Goal: Information Seeking & Learning: Check status

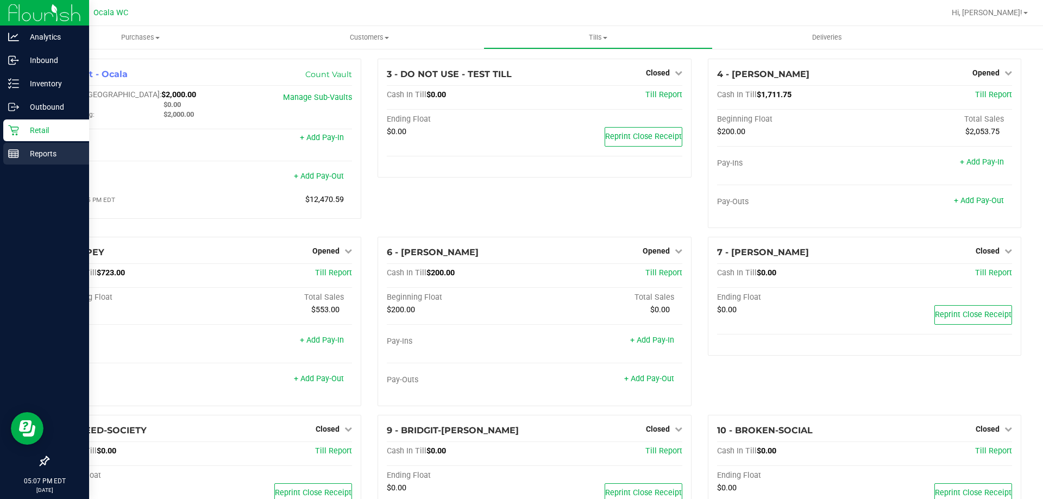
drag, startPoint x: 0, startPoint y: 0, endPoint x: 14, endPoint y: 160, distance: 160.3
click at [14, 160] on div "Reports" at bounding box center [46, 154] width 86 height 22
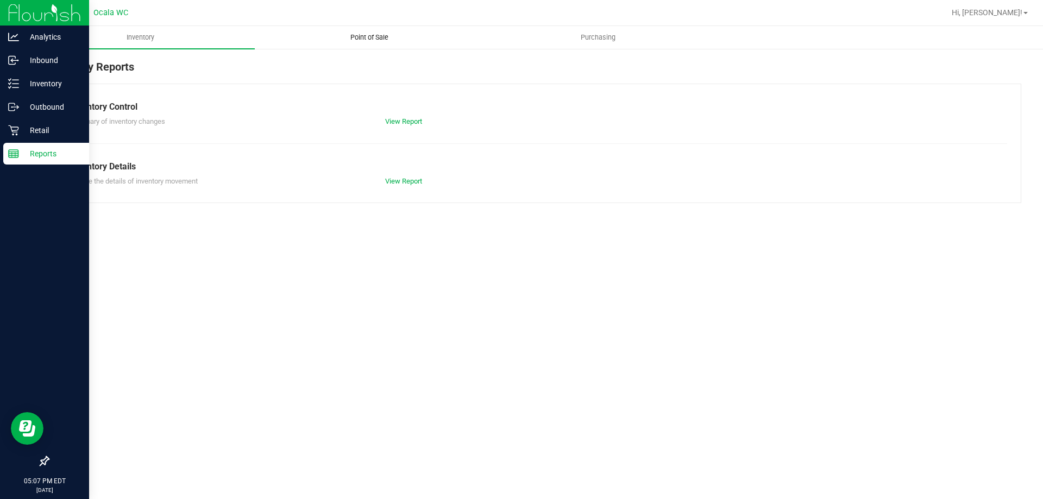
click at [380, 37] on span "Point of Sale" at bounding box center [369, 38] width 67 height 10
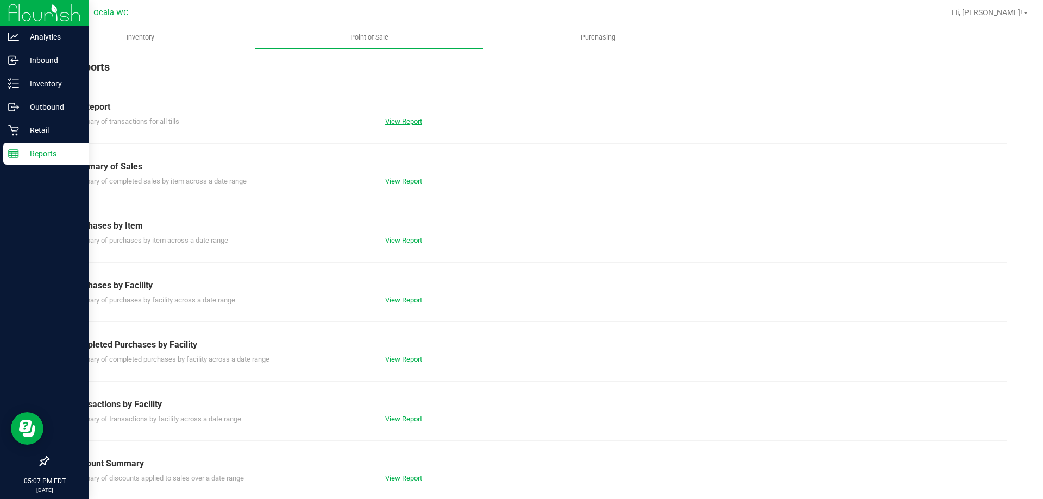
click at [406, 123] on link "View Report" at bounding box center [403, 121] width 37 height 8
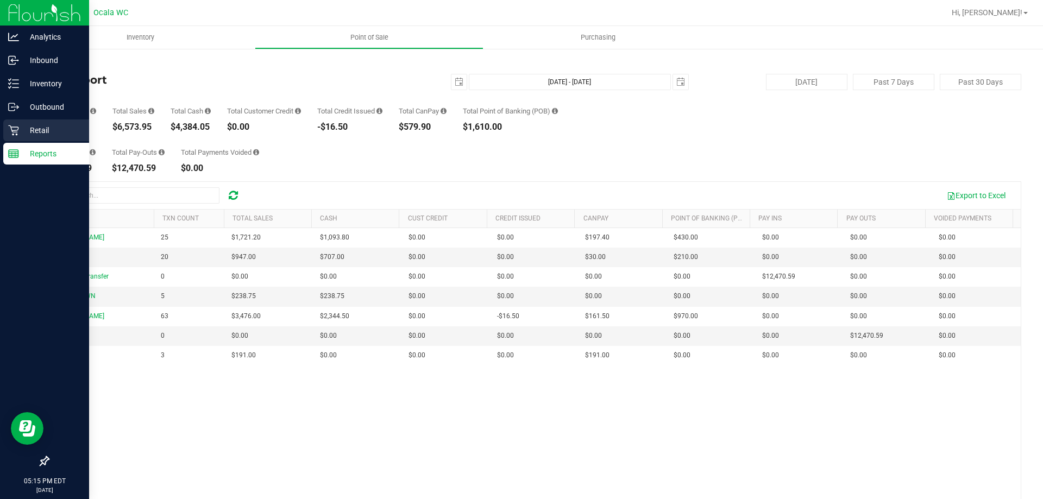
click at [0, 130] on link "Retail" at bounding box center [44, 130] width 89 height 23
click at [20, 132] on p "Retail" at bounding box center [51, 130] width 65 height 13
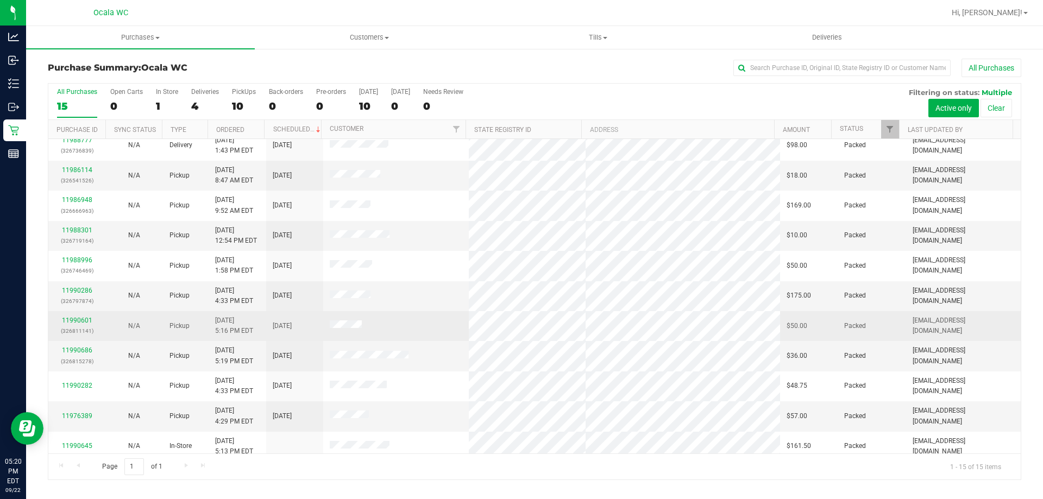
scroll to position [136, 0]
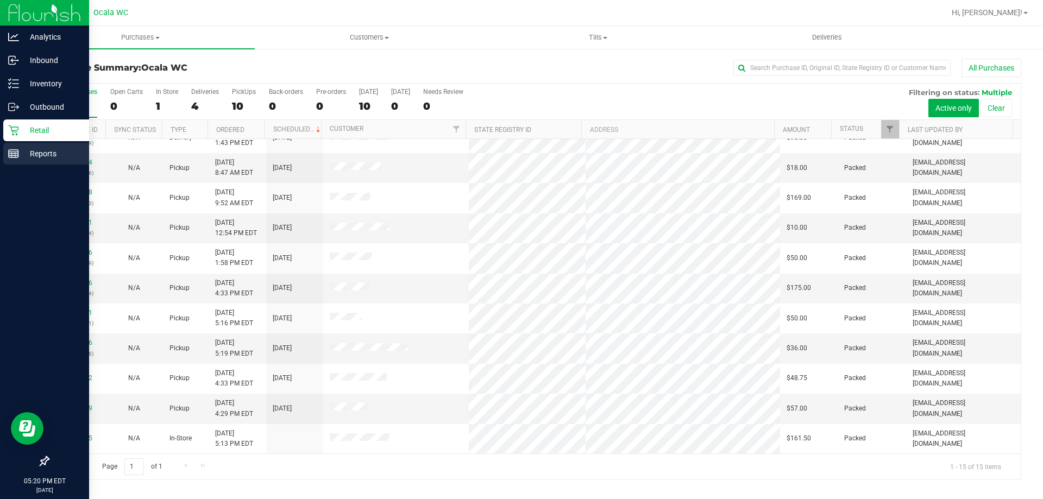
click at [5, 158] on div "Reports" at bounding box center [46, 154] width 86 height 22
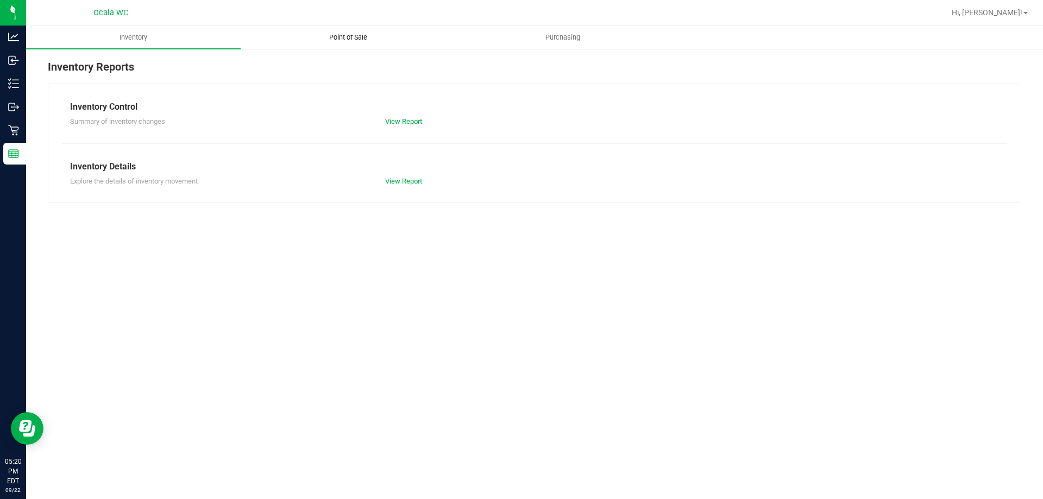
click at [355, 41] on span "Point of Sale" at bounding box center [347, 38] width 67 height 10
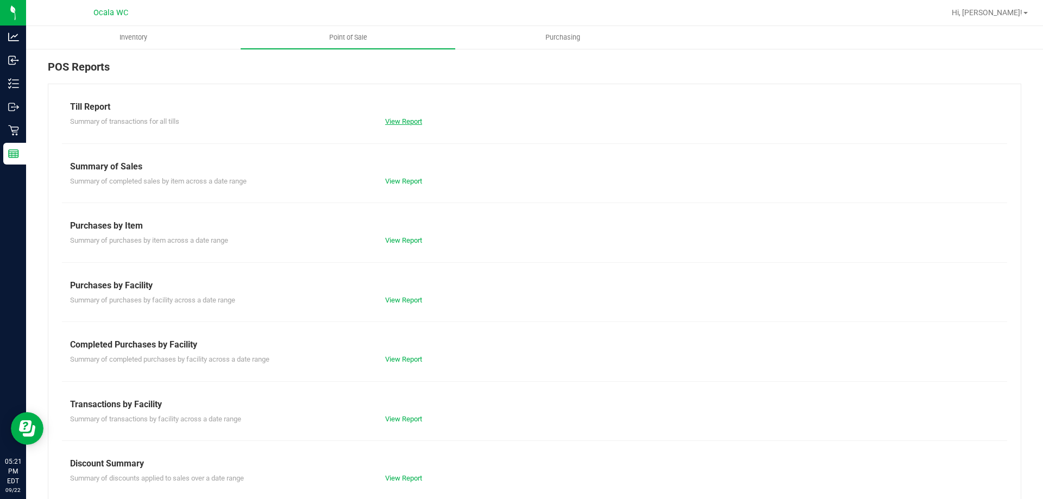
click at [400, 123] on link "View Report" at bounding box center [403, 121] width 37 height 8
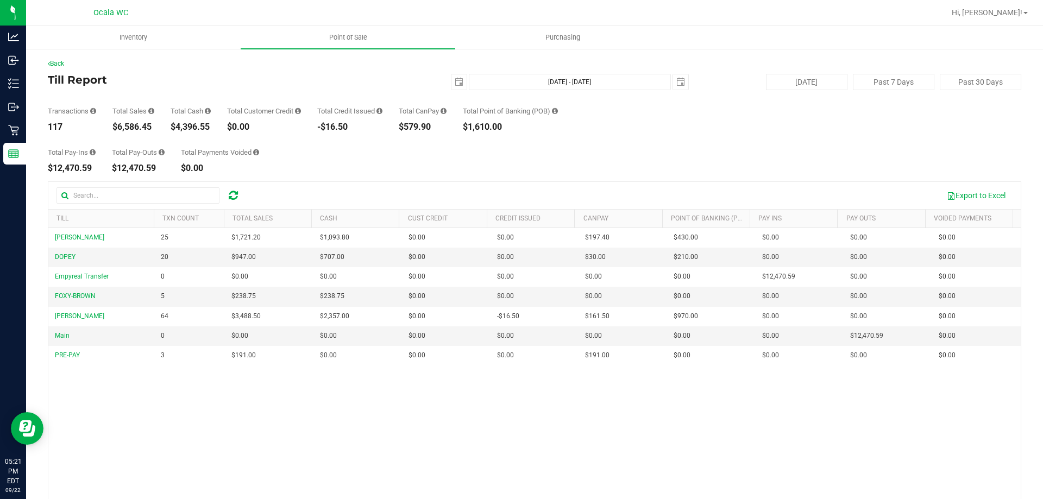
click at [529, 153] on div "Total Pay-Ins $12,470.59 Total Pay-Outs $12,470.59 Total Payments Voided $0.00" at bounding box center [534, 151] width 973 height 41
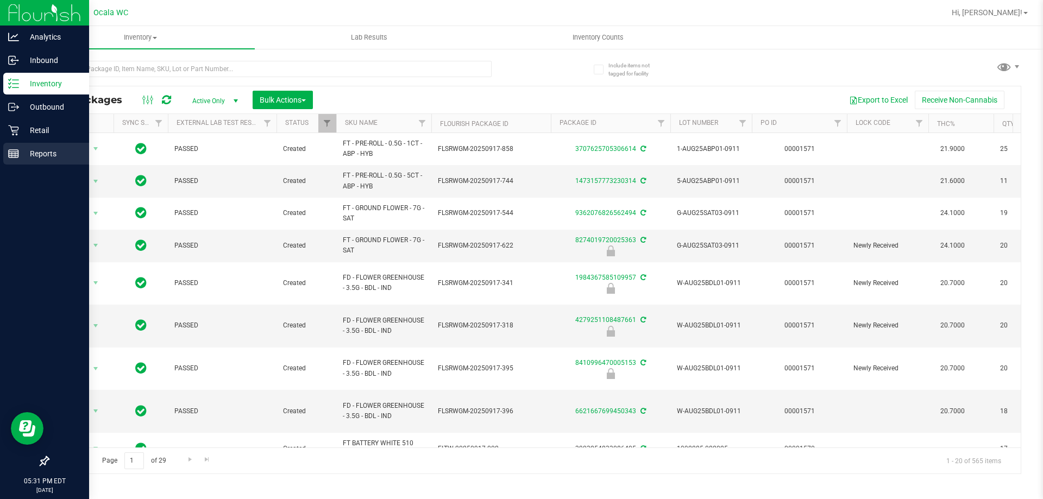
click at [63, 158] on p "Reports" at bounding box center [51, 153] width 65 height 13
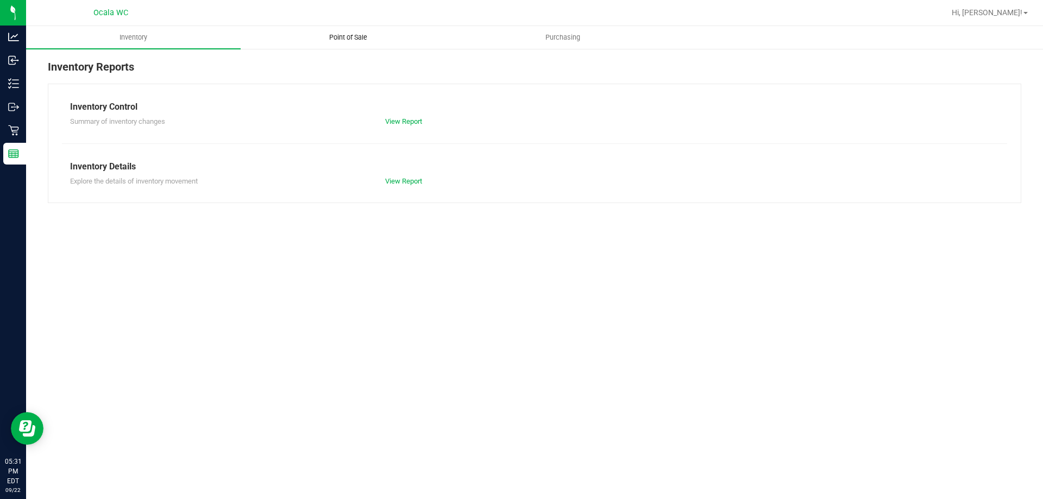
click at [352, 32] on uib-tab-heading "Point of Sale" at bounding box center [347, 38] width 213 height 22
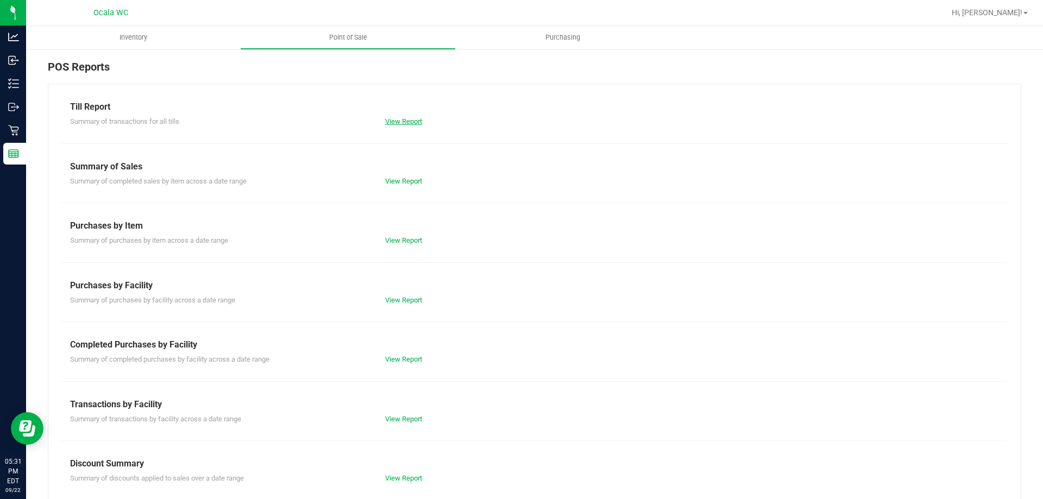
click at [395, 117] on link "View Report" at bounding box center [403, 121] width 37 height 8
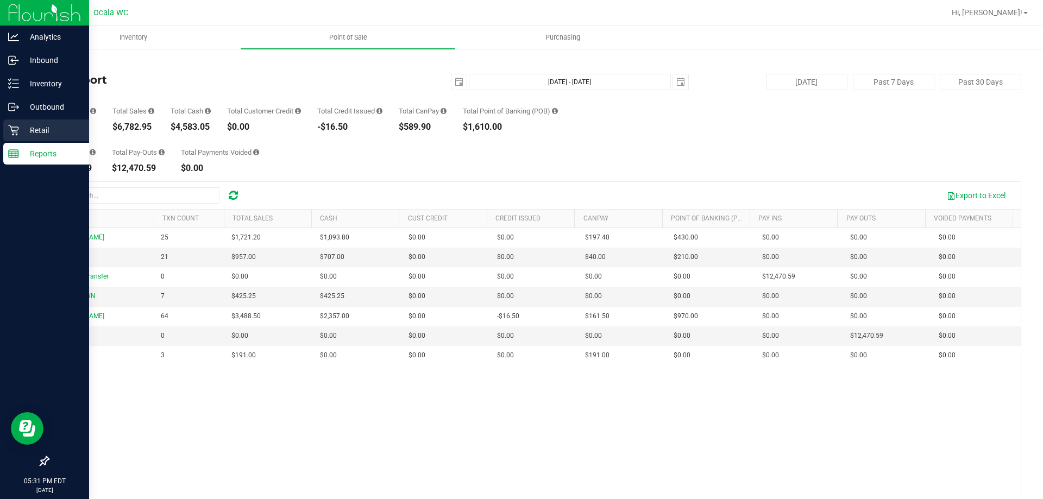
click at [31, 130] on p "Retail" at bounding box center [51, 130] width 65 height 13
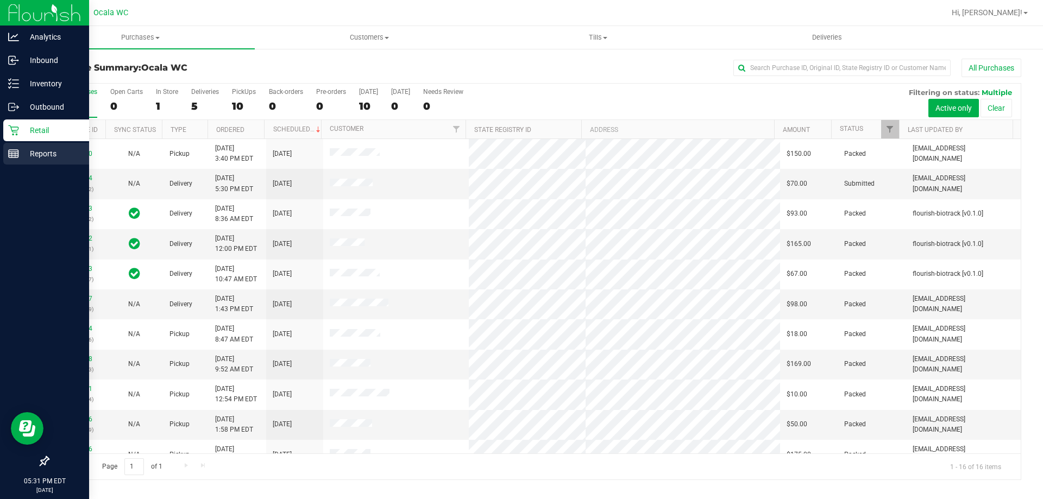
click at [58, 158] on p "Reports" at bounding box center [51, 153] width 65 height 13
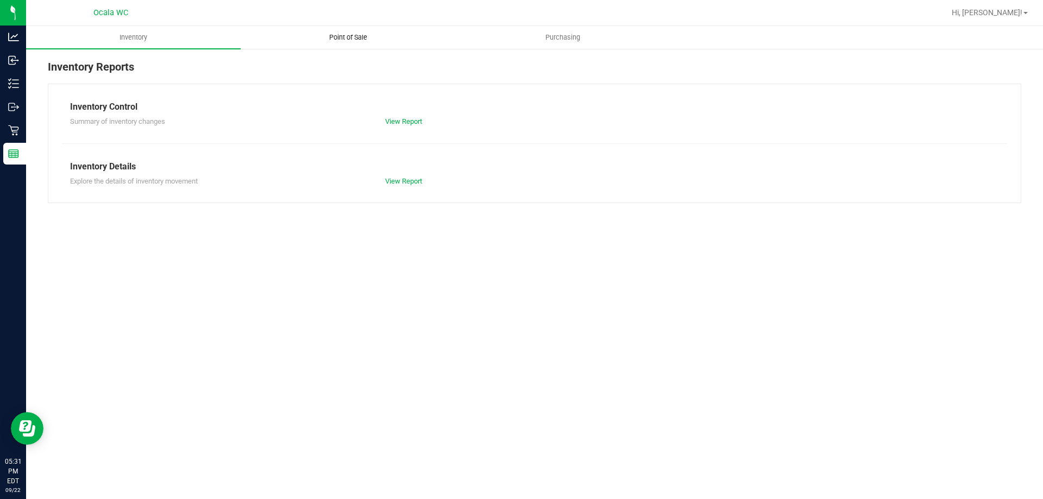
click at [369, 37] on span "Point of Sale" at bounding box center [347, 38] width 67 height 10
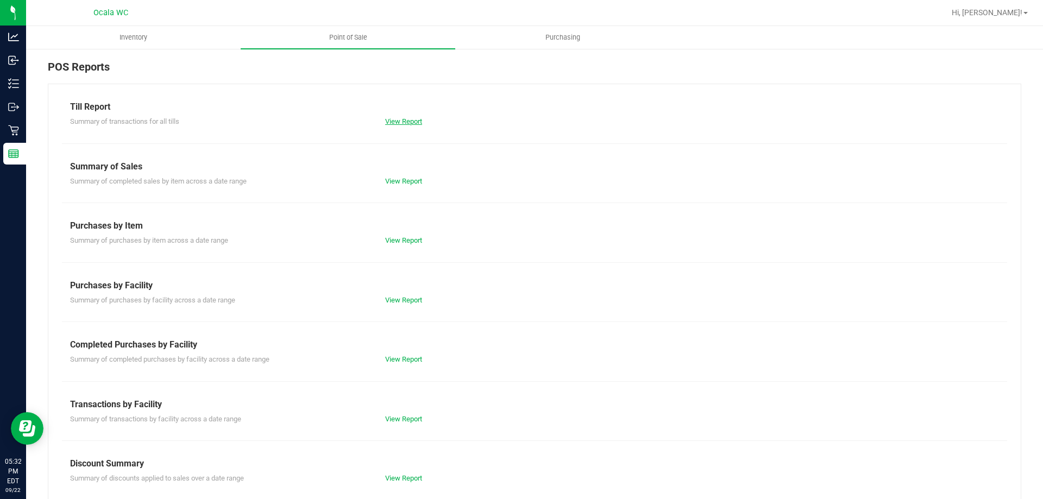
click at [413, 121] on link "View Report" at bounding box center [403, 121] width 37 height 8
